Goal: Task Accomplishment & Management: Use online tool/utility

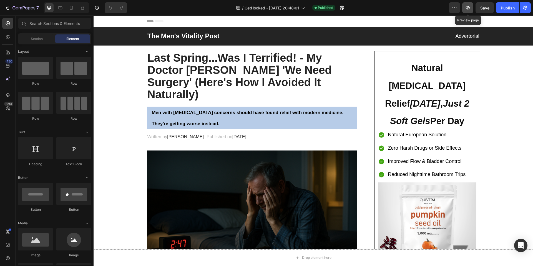
click at [467, 11] on button "button" at bounding box center [467, 7] width 11 height 11
click at [458, 6] on button "button" at bounding box center [454, 7] width 11 height 11
click at [415, 17] on div "Header" at bounding box center [313, 21] width 333 height 11
click at [504, 6] on div "Publish" at bounding box center [508, 8] width 14 height 6
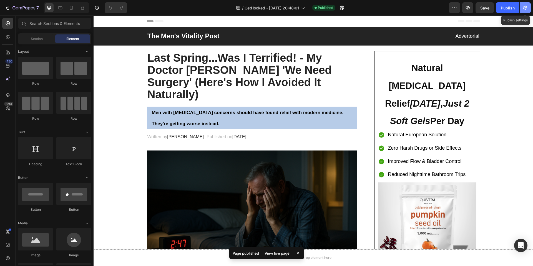
click at [524, 7] on icon "button" at bounding box center [525, 8] width 4 height 4
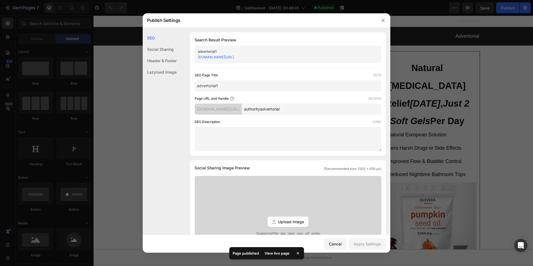
click at [486, 30] on div at bounding box center [266, 133] width 533 height 266
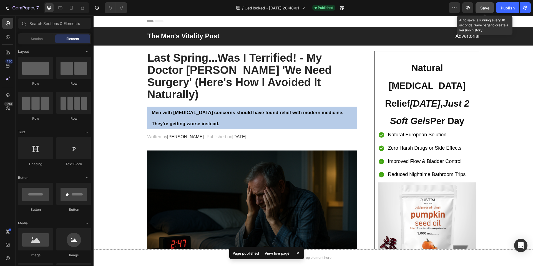
click at [483, 11] on button "Save" at bounding box center [484, 7] width 18 height 11
click at [521, 11] on button "button" at bounding box center [524, 7] width 11 height 11
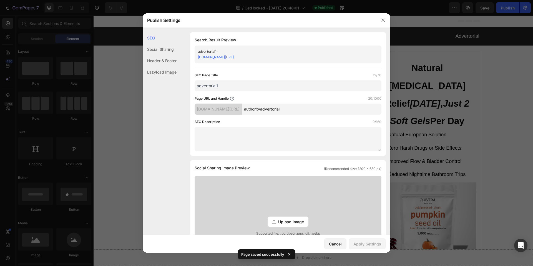
click at [226, 58] on link "[DOMAIN_NAME][URL]" at bounding box center [216, 57] width 36 height 4
click at [442, 21] on div at bounding box center [266, 133] width 533 height 266
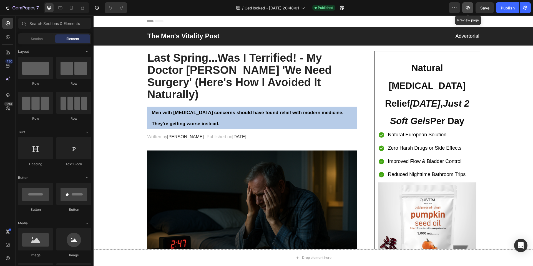
click at [465, 7] on icon "button" at bounding box center [468, 8] width 6 height 6
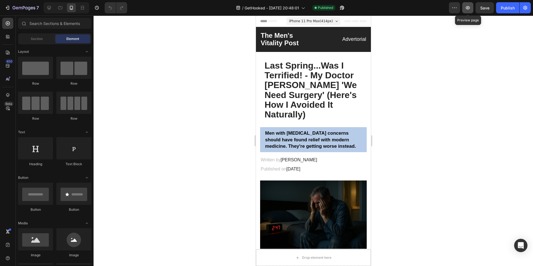
click at [471, 5] on button "button" at bounding box center [467, 7] width 11 height 11
click at [523, 9] on icon "button" at bounding box center [525, 8] width 6 height 6
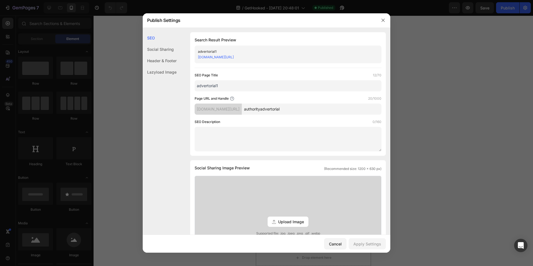
click at [234, 57] on link "[DOMAIN_NAME][URL]" at bounding box center [216, 57] width 36 height 4
click at [137, 72] on div at bounding box center [266, 133] width 533 height 266
